Goal: Information Seeking & Learning: Check status

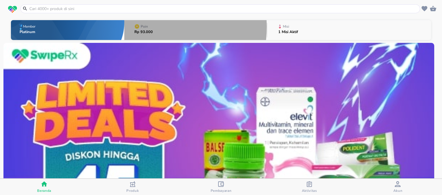
click at [145, 27] on p "Poin" at bounding box center [144, 26] width 7 height 3
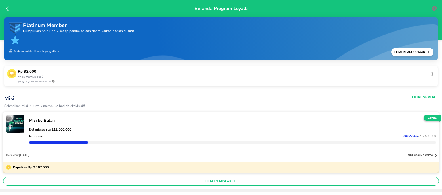
click at [430, 74] on icon at bounding box center [432, 74] width 4 height 4
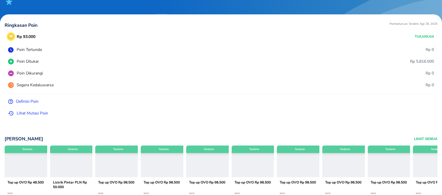
scroll to position [31, 0]
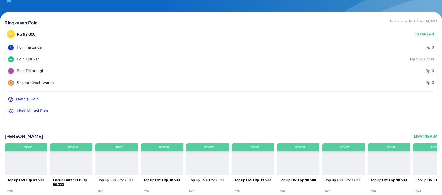
click at [29, 112] on p "Lihat Mutasi Poin" at bounding box center [32, 111] width 31 height 6
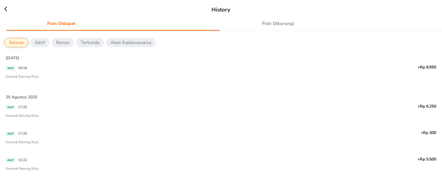
click at [3, 9] on div "History" at bounding box center [221, 7] width 442 height 14
click at [5, 9] on icon at bounding box center [5, 9] width 3 height 5
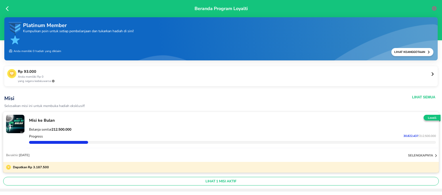
click at [7, 9] on icon at bounding box center [7, 8] width 3 height 5
